Goal: Task Accomplishment & Management: Use online tool/utility

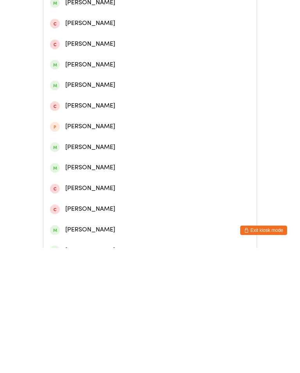
type input "[PERSON_NAME]"
click at [87, 85] on div "[PERSON_NAME]" at bounding box center [150, 86] width 200 height 11
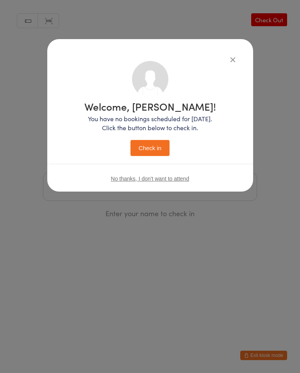
click at [148, 141] on button "Check in" at bounding box center [150, 148] width 39 height 16
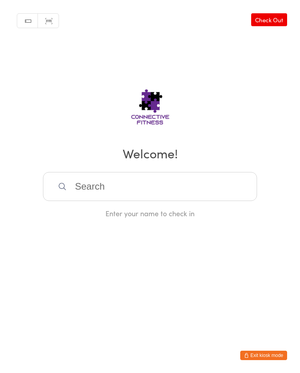
click at [107, 166] on div "Manual search Scanner input Check Out Welcome! Enter your name to check in" at bounding box center [150, 109] width 300 height 218
click at [140, 183] on input "search" at bounding box center [150, 186] width 214 height 29
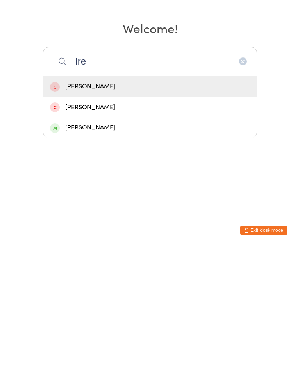
type input "Ire"
click at [75, 247] on div "[PERSON_NAME]" at bounding box center [150, 252] width 200 height 11
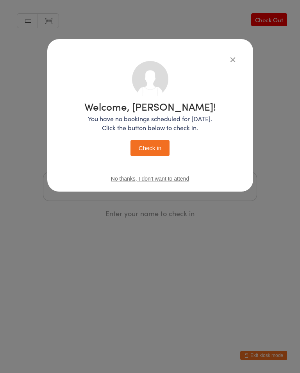
click at [149, 150] on button "Check in" at bounding box center [150, 148] width 39 height 16
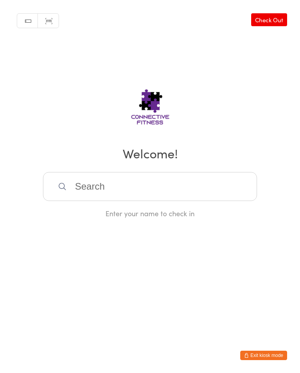
click at [77, 183] on input "search" at bounding box center [150, 186] width 214 height 29
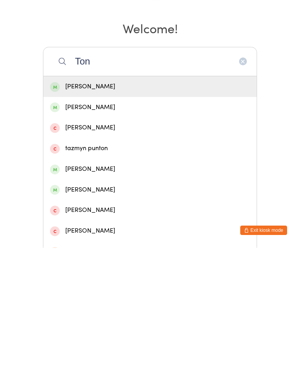
click at [77, 172] on input "Ton" at bounding box center [150, 186] width 214 height 29
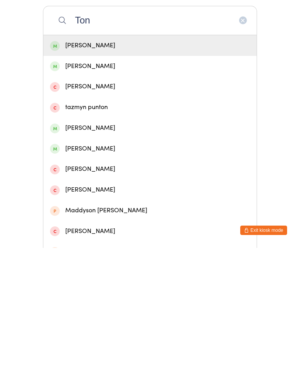
scroll to position [50, 0]
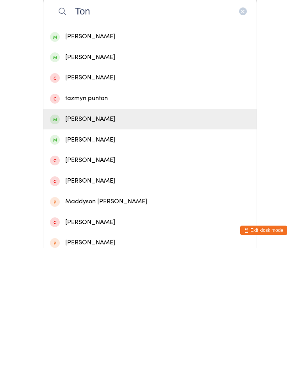
type input "Ton"
click at [77, 239] on div "[PERSON_NAME]" at bounding box center [150, 244] width 200 height 11
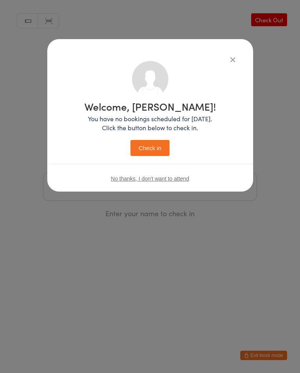
click at [148, 150] on button "Check in" at bounding box center [150, 148] width 39 height 16
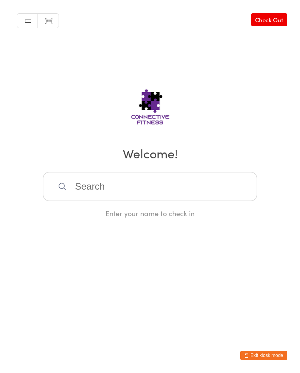
click at [118, 200] on input "search" at bounding box center [150, 186] width 214 height 29
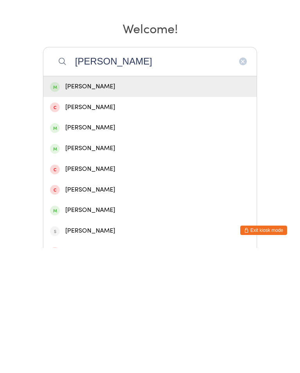
type input "[PERSON_NAME]"
click at [111, 206] on div "[PERSON_NAME]" at bounding box center [150, 211] width 200 height 11
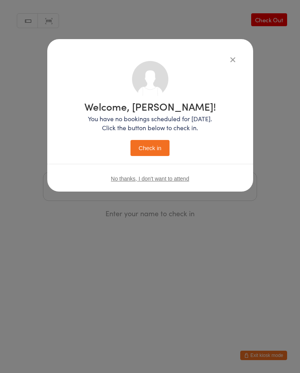
click at [145, 150] on button "Check in" at bounding box center [150, 148] width 39 height 16
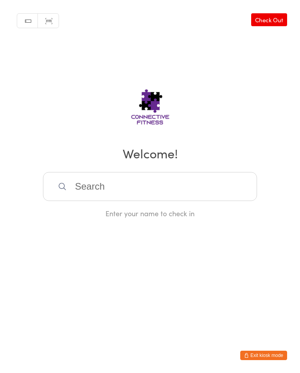
click at [157, 184] on input "search" at bounding box center [150, 186] width 214 height 29
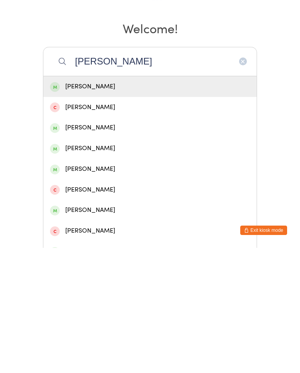
type input "[PERSON_NAME]"
click at [91, 206] on div "[PERSON_NAME]" at bounding box center [150, 211] width 200 height 11
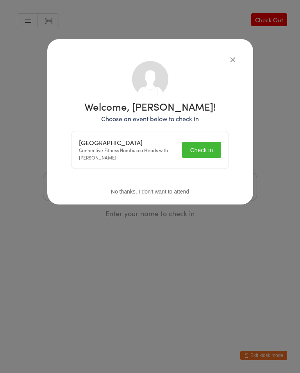
click at [198, 142] on button "Check in" at bounding box center [201, 150] width 39 height 16
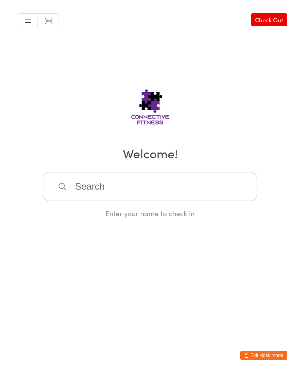
click at [197, 185] on input "search" at bounding box center [150, 186] width 214 height 29
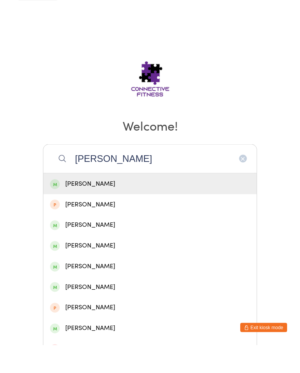
type input "[PERSON_NAME]"
click at [168, 206] on div "[PERSON_NAME]" at bounding box center [150, 211] width 200 height 11
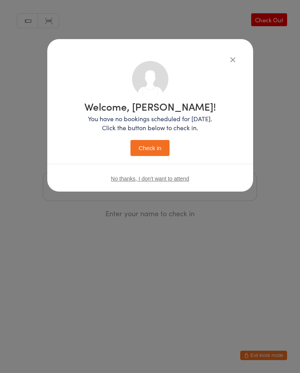
click at [152, 150] on button "Check in" at bounding box center [150, 148] width 39 height 16
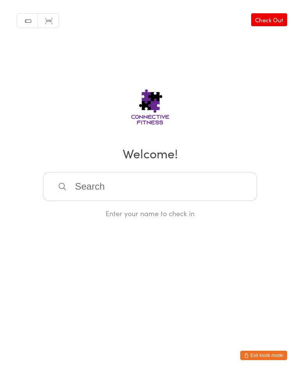
click at [209, 188] on input "search" at bounding box center [150, 186] width 214 height 29
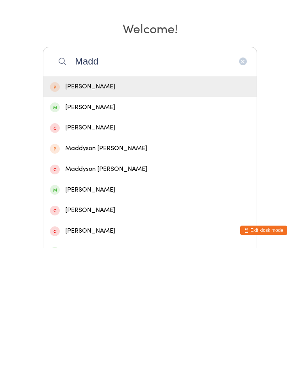
type input "Madd"
click at [144, 227] on div "[PERSON_NAME]" at bounding box center [150, 232] width 200 height 11
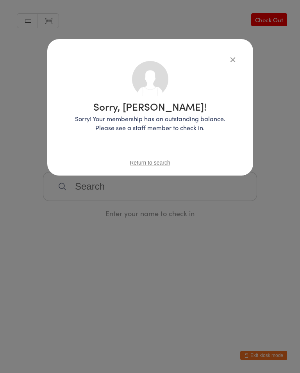
click at [231, 52] on div "Sorry, [PERSON_NAME]! Sorry! Your membership has an outstanding balance. Please…" at bounding box center [150, 107] width 206 height 136
click at [232, 56] on icon "button" at bounding box center [233, 59] width 9 height 9
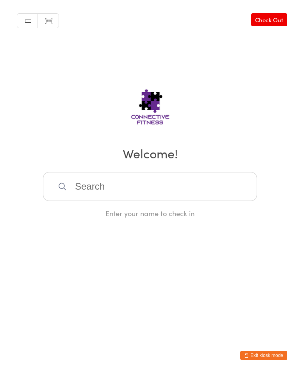
click at [120, 190] on input "search" at bounding box center [150, 186] width 214 height 29
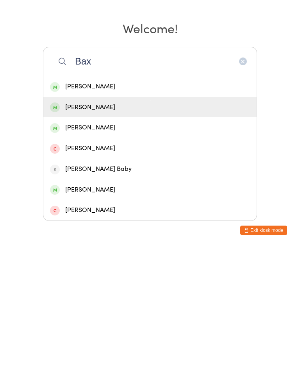
type input "Bax"
click at [93, 227] on div "[PERSON_NAME]" at bounding box center [150, 232] width 200 height 11
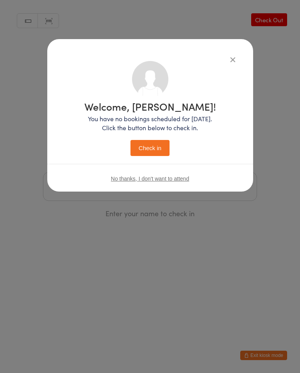
click at [156, 146] on button "Check in" at bounding box center [150, 148] width 39 height 16
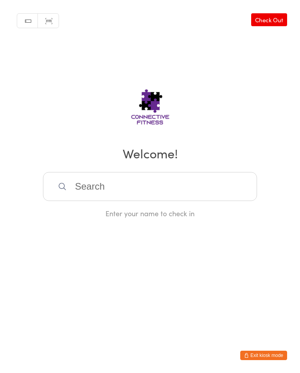
click at [91, 187] on input "search" at bounding box center [150, 186] width 214 height 29
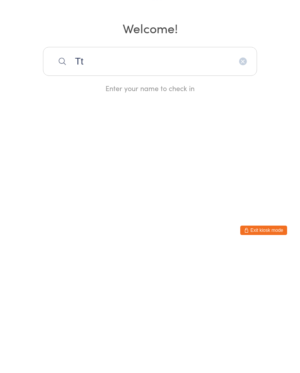
type input "T"
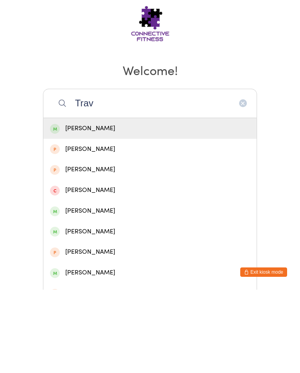
type input "Trav"
click at [86, 206] on div "[PERSON_NAME]" at bounding box center [150, 211] width 200 height 11
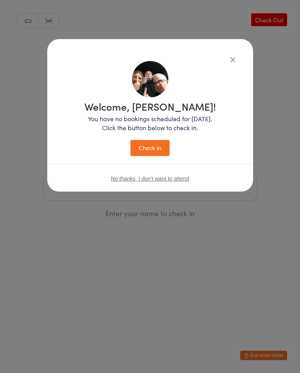
click at [145, 147] on button "Check in" at bounding box center [150, 148] width 39 height 16
